Goal: Task Accomplishment & Management: Manage account settings

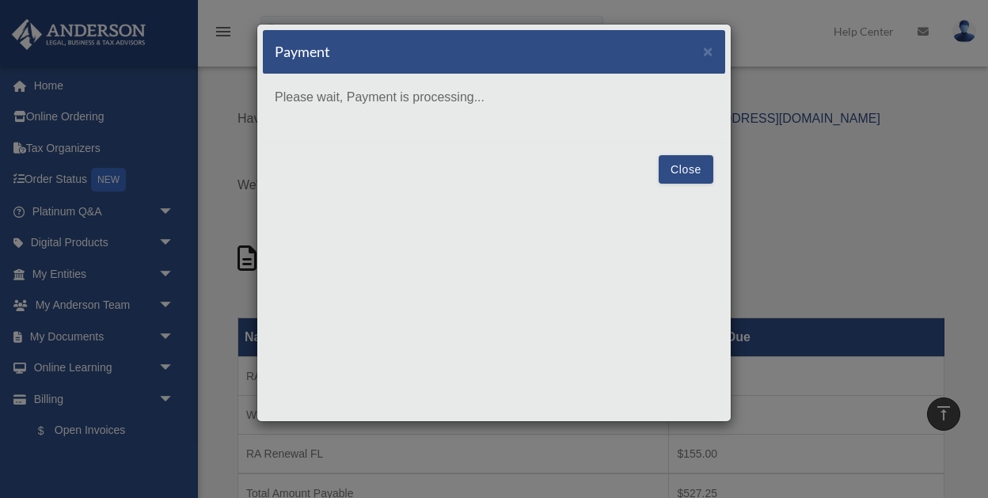
scroll to position [474, 0]
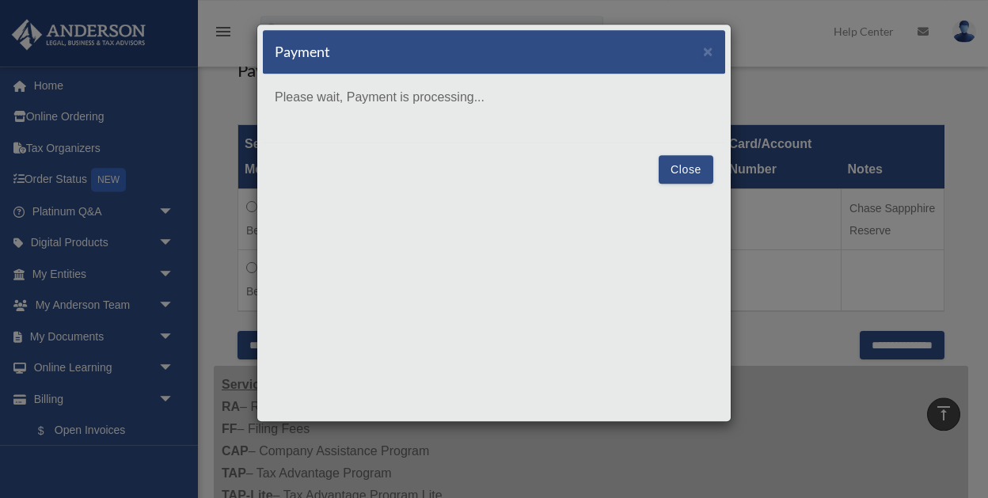
click at [633, 65] on div "Payment ×" at bounding box center [494, 52] width 462 height 44
click at [438, 188] on div "Close" at bounding box center [494, 169] width 462 height 53
click at [783, 109] on div "Payment × Please wait, Payment is processing... Close" at bounding box center [494, 249] width 988 height 498
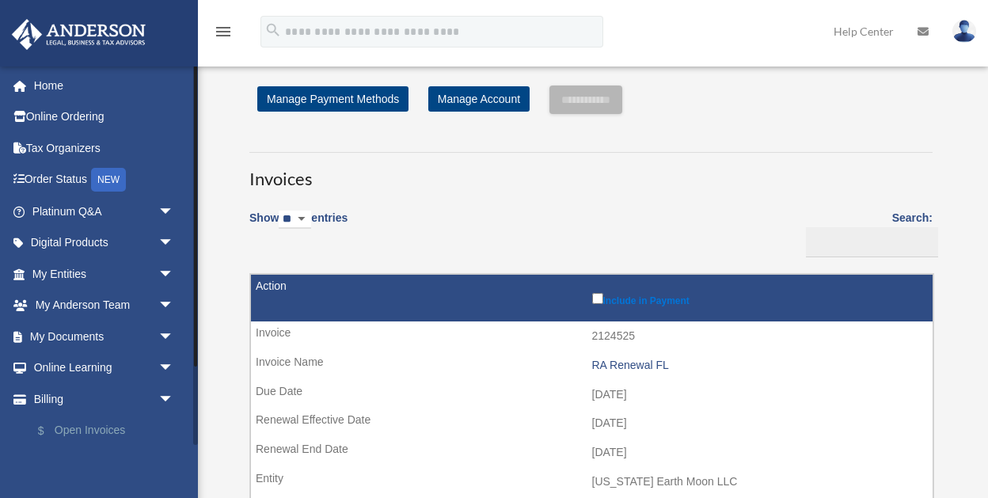
click at [101, 432] on link "$ Open Invoices" at bounding box center [110, 431] width 176 height 32
